Goal: Task Accomplishment & Management: Manage account settings

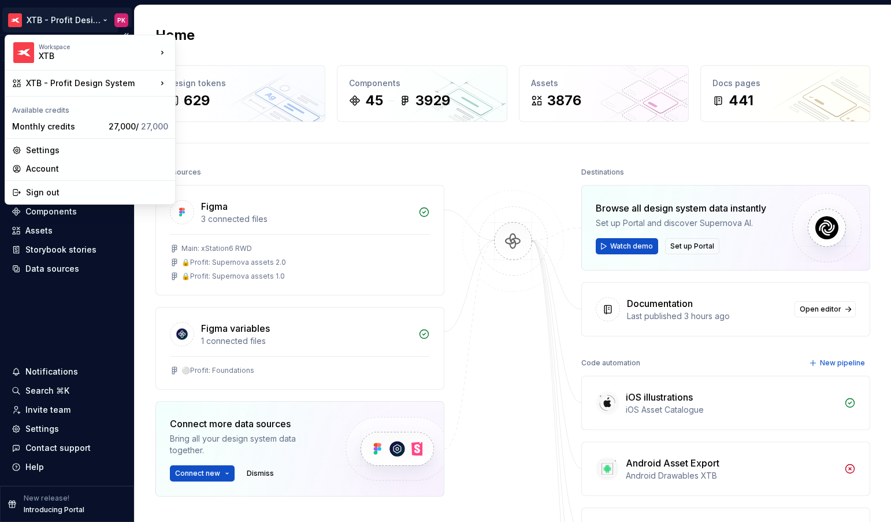
click at [69, 20] on html "XTB - Profit Design System PK Version Current draft Home Documentation Analytic…" at bounding box center [445, 261] width 891 height 522
click at [57, 153] on div "Settings" at bounding box center [97, 150] width 142 height 12
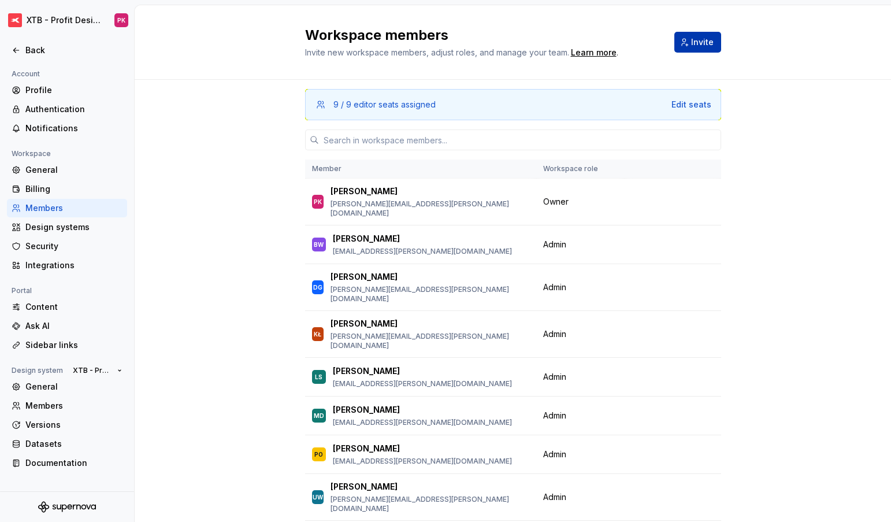
click at [703, 46] on span "Invite" at bounding box center [702, 42] width 23 height 12
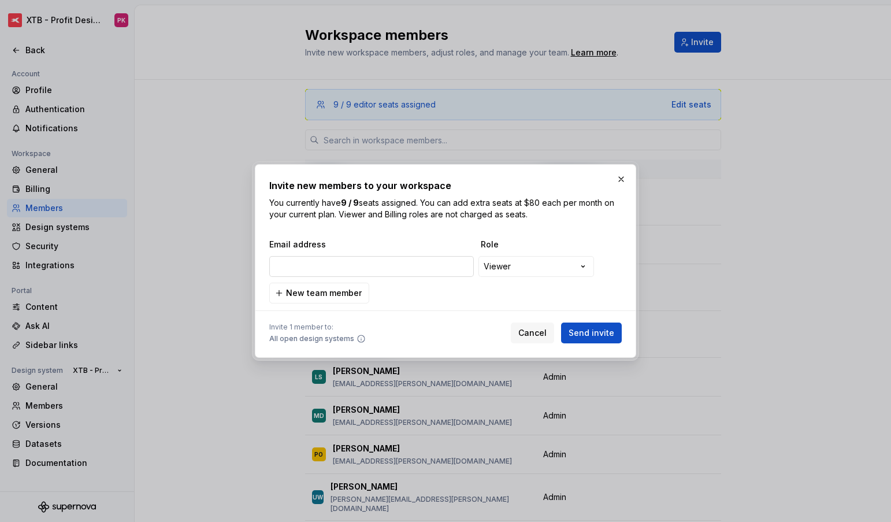
click at [322, 264] on input "email" at bounding box center [371, 266] width 205 height 21
type input "[EMAIL_ADDRESS][DOMAIN_NAME]"
click at [589, 334] on span "Send invite" at bounding box center [592, 333] width 46 height 12
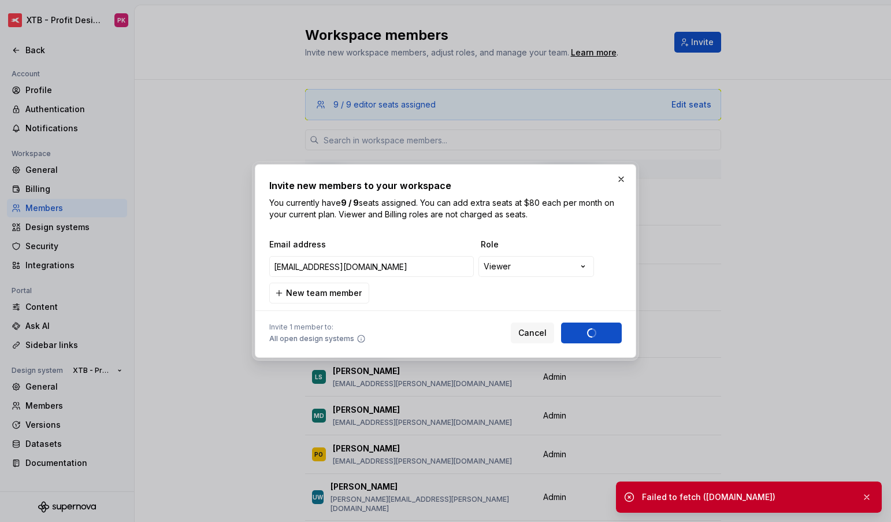
click at [441, 294] on div "**********" at bounding box center [445, 271] width 353 height 65
click at [594, 339] on div "Cancel Send invite" at bounding box center [566, 332] width 111 height 21
drag, startPoint x: 687, startPoint y: 498, endPoint x: 755, endPoint y: 496, distance: 68.8
click at [755, 496] on div "Failed to fetch ([DOMAIN_NAME])" at bounding box center [747, 497] width 210 height 12
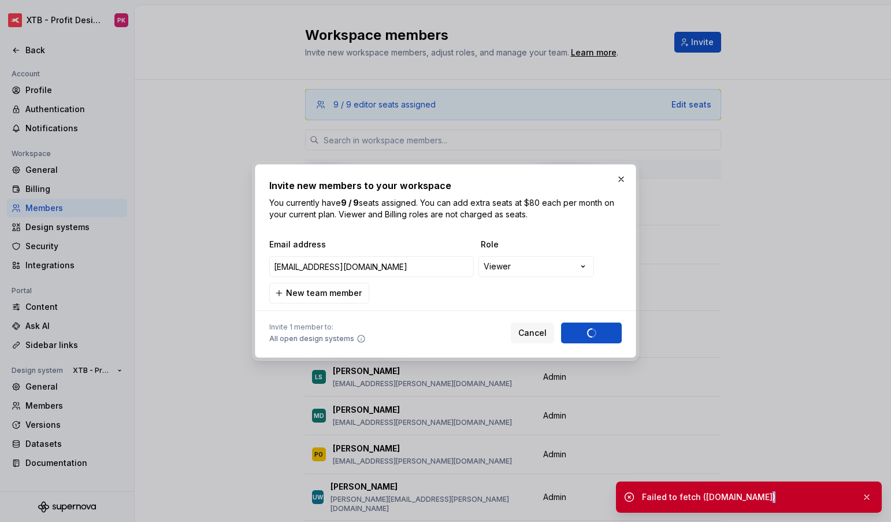
click at [755, 496] on div "Failed to fetch ([DOMAIN_NAME])" at bounding box center [747, 497] width 210 height 12
click at [744, 491] on div "Failed to fetch ([DOMAIN_NAME])" at bounding box center [747, 497] width 210 height 12
click at [440, 326] on div "Invite 1 member to: All open design systems Cancel Send invite" at bounding box center [445, 330] width 353 height 25
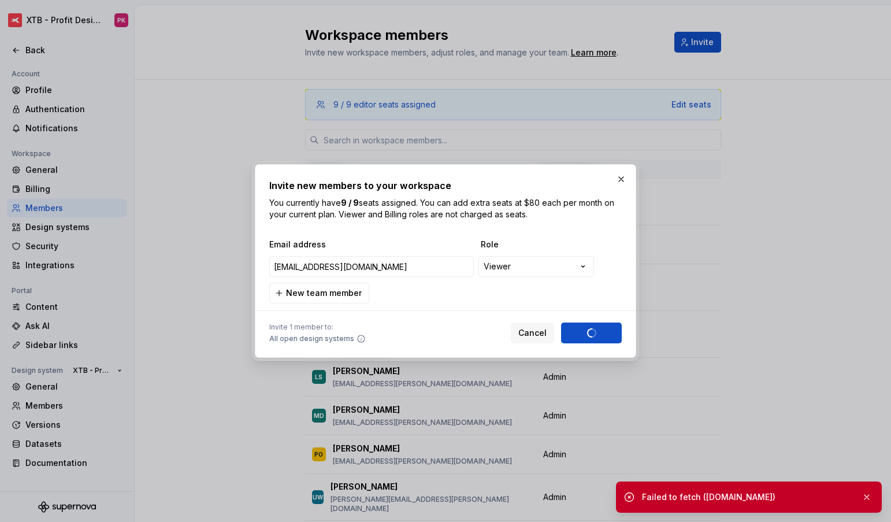
click at [596, 330] on div "Cancel Send invite" at bounding box center [566, 332] width 111 height 21
